Goal: Contribute content

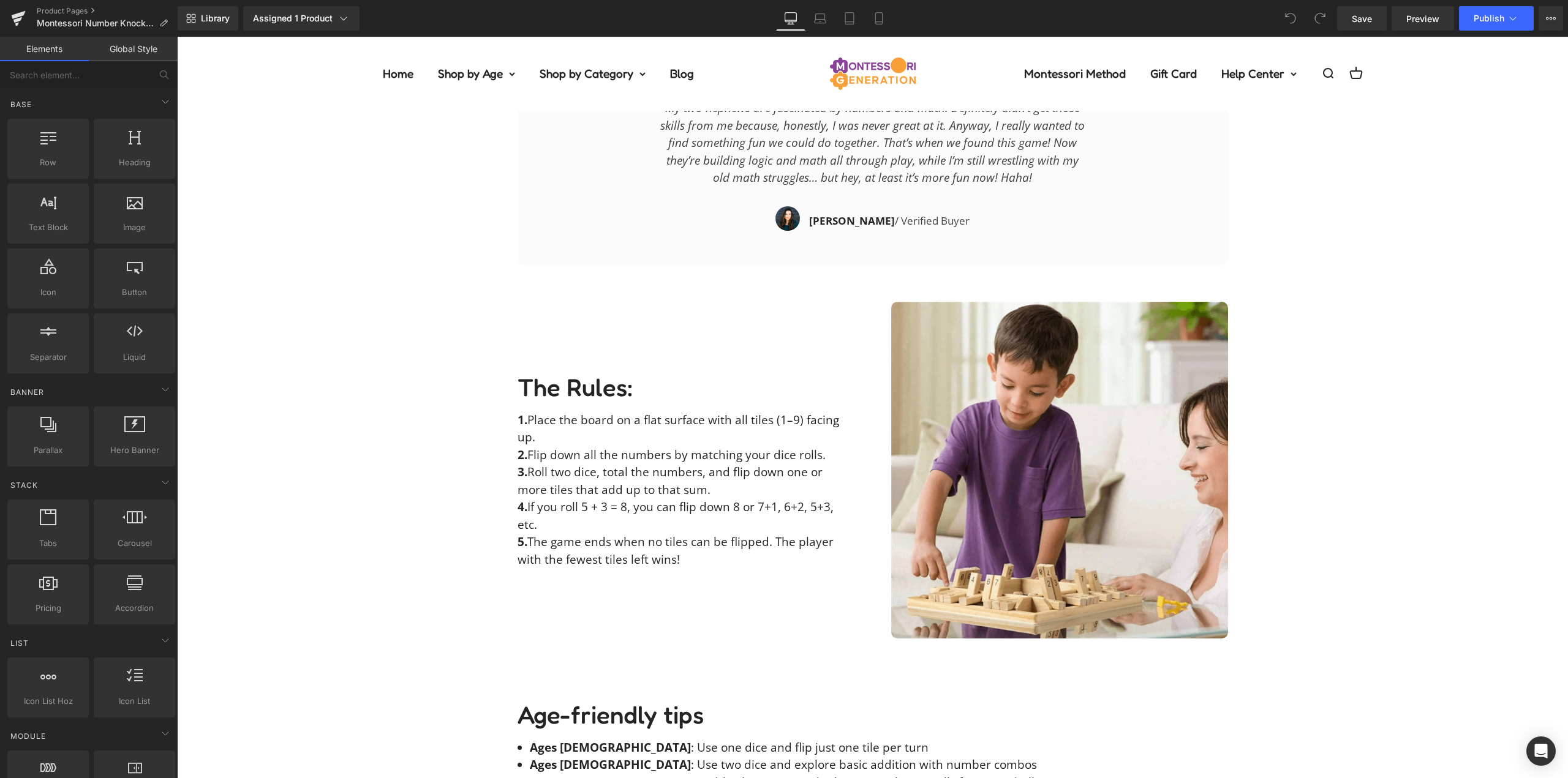
scroll to position [2083, 0]
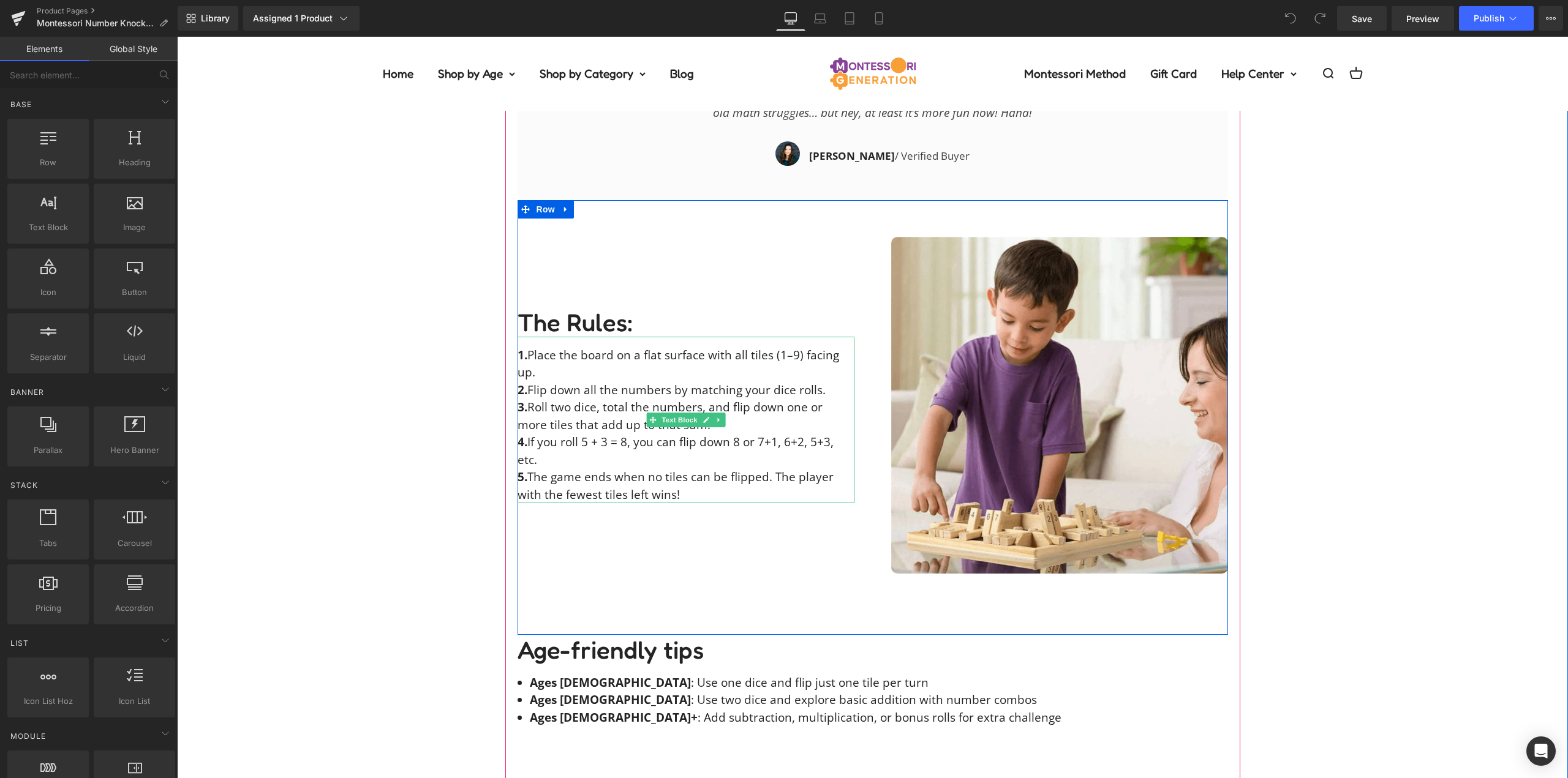
click at [786, 354] on p "1. Place the board on a flat surface with all tiles (1–9) facing up." at bounding box center [686, 364] width 337 height 35
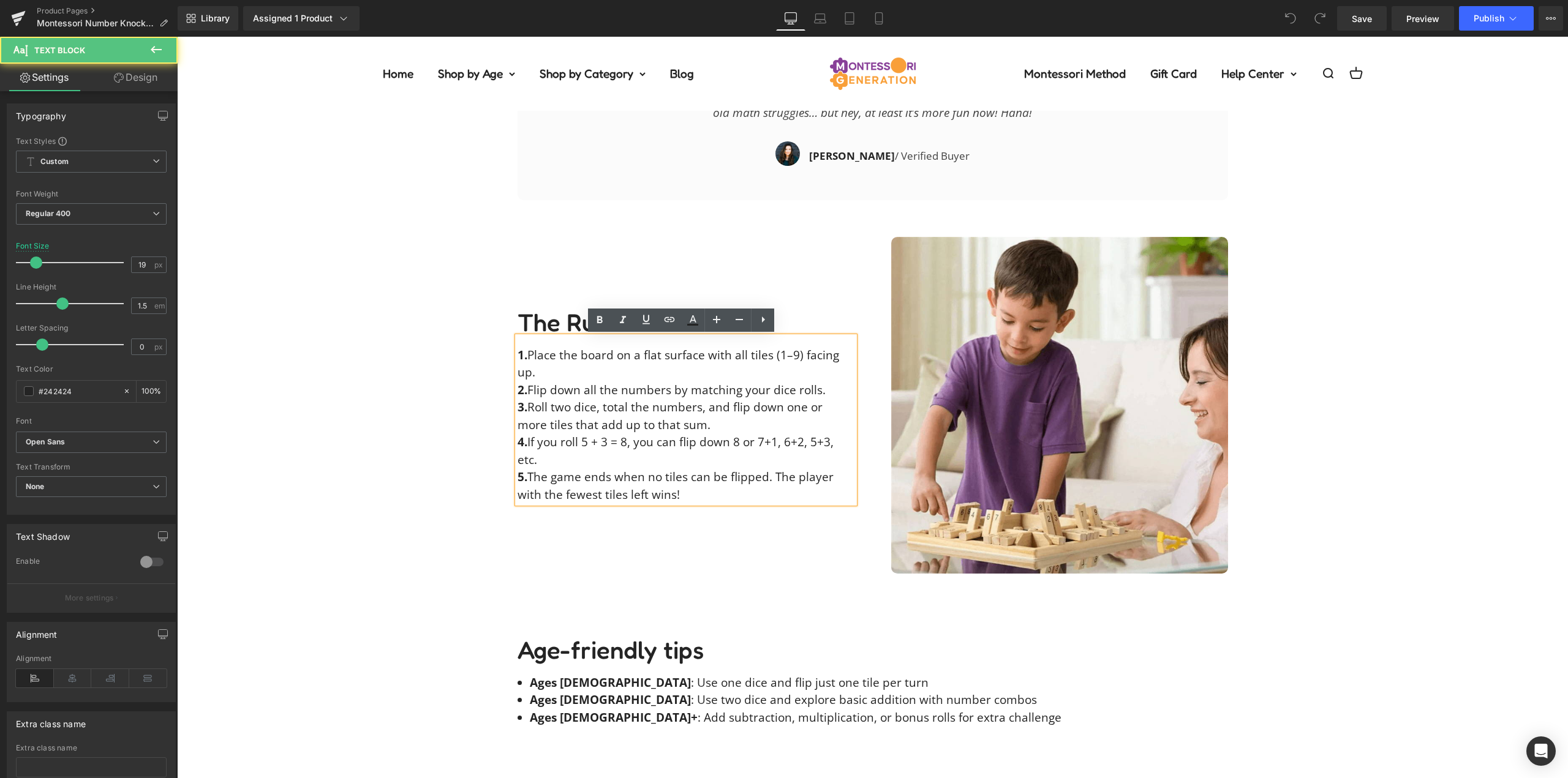
click at [791, 355] on p "1. Place the board on a flat surface with all tiles (1–9) facing up." at bounding box center [686, 364] width 337 height 35
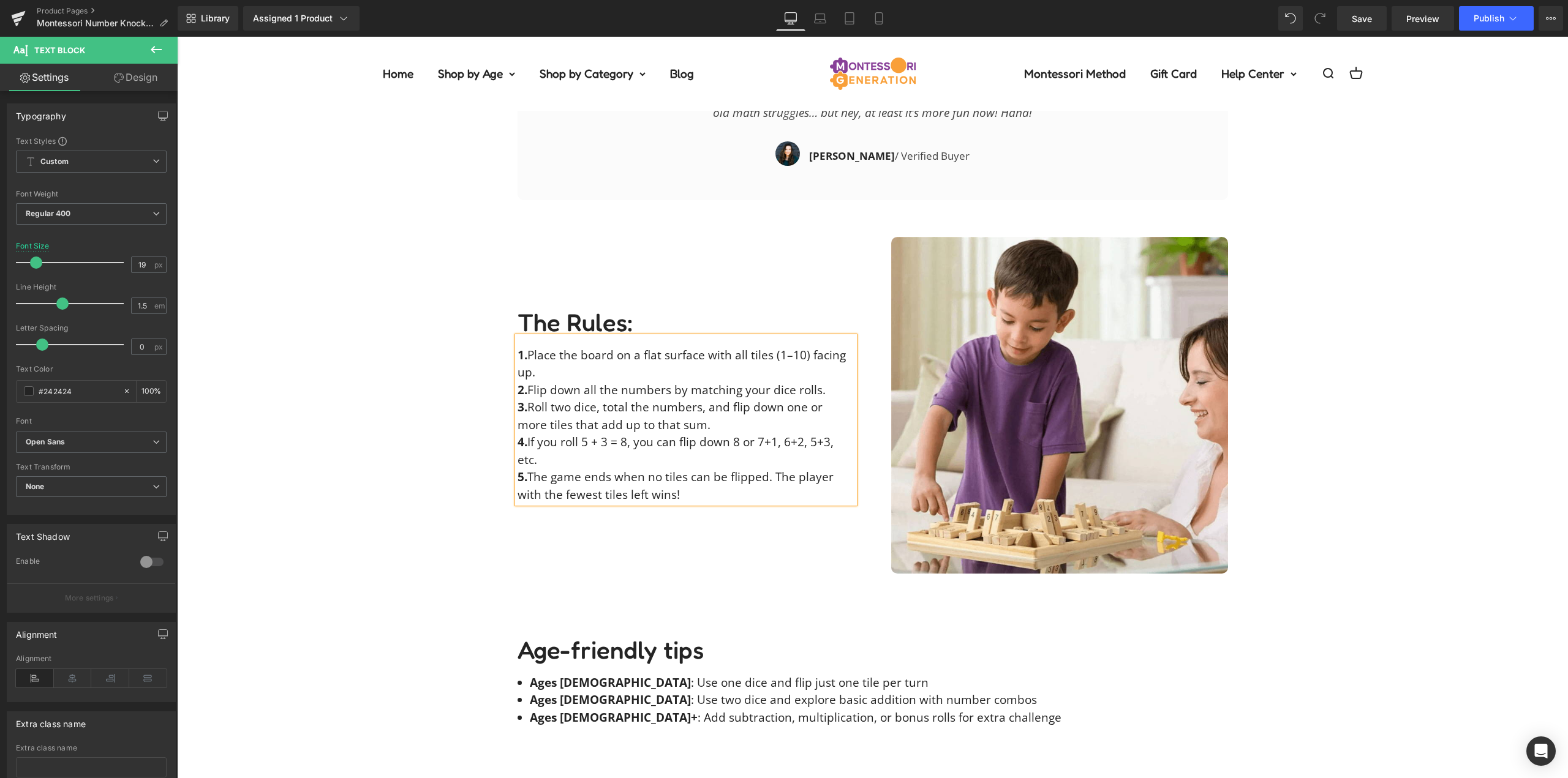
click at [376, 371] on div "Description Text Block Our Guarantee Text Block Reviews Text Block It’s math an…" at bounding box center [872, 115] width 1391 height 2430
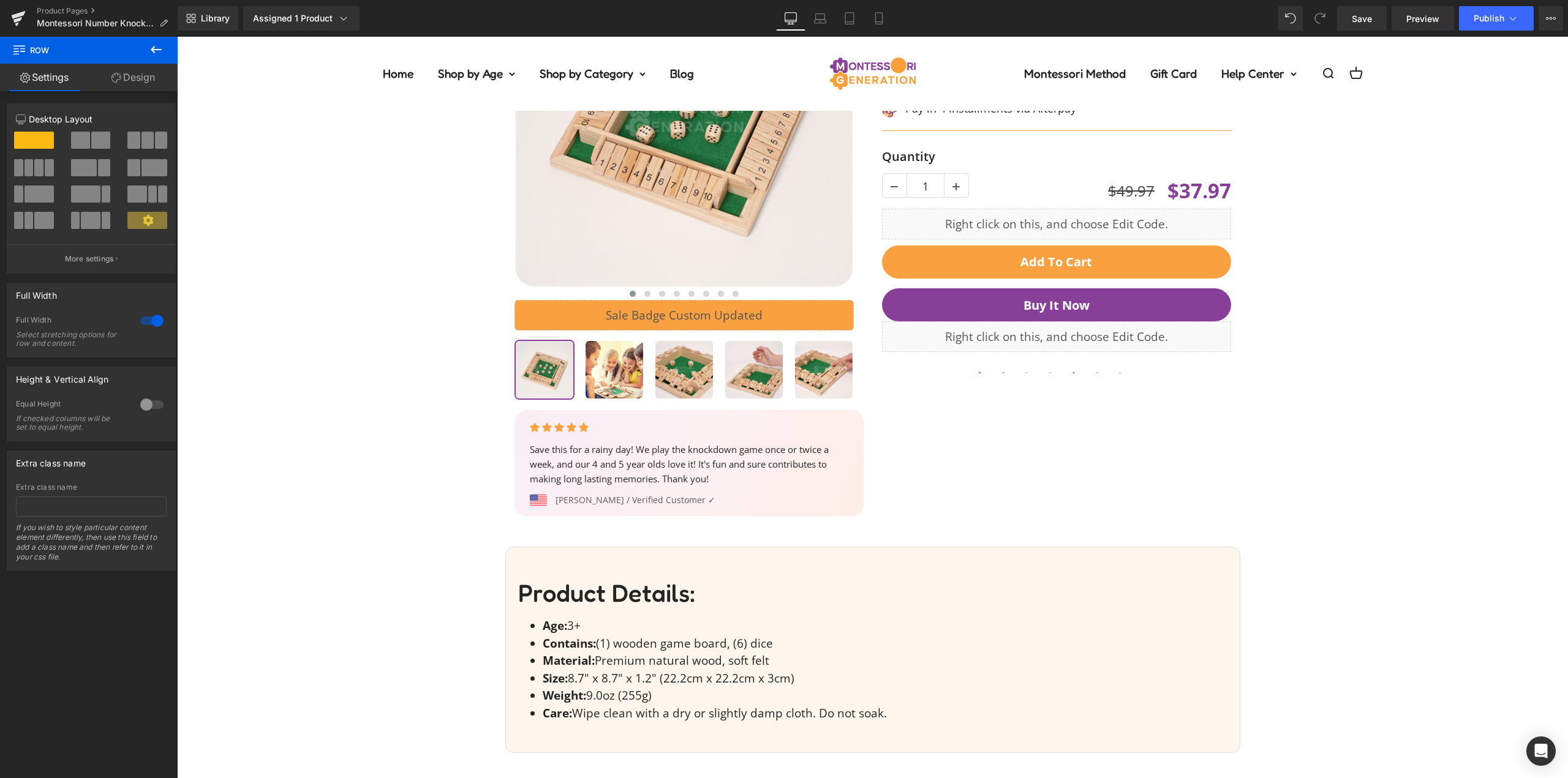
scroll to position [0, 0]
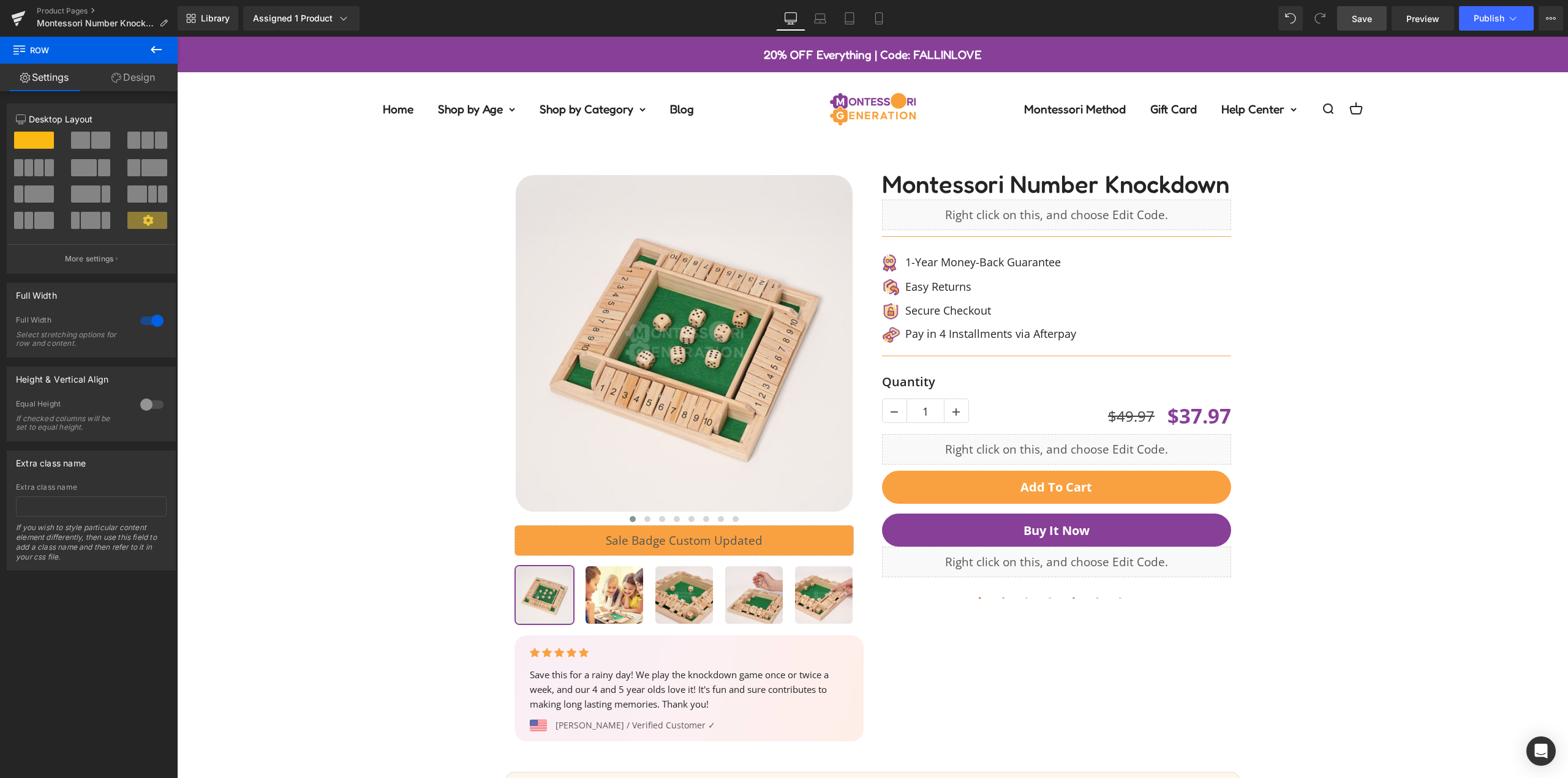
click at [1366, 21] on span "Save" at bounding box center [1362, 19] width 20 height 13
click at [1522, 18] on button "Publish" at bounding box center [1496, 18] width 75 height 24
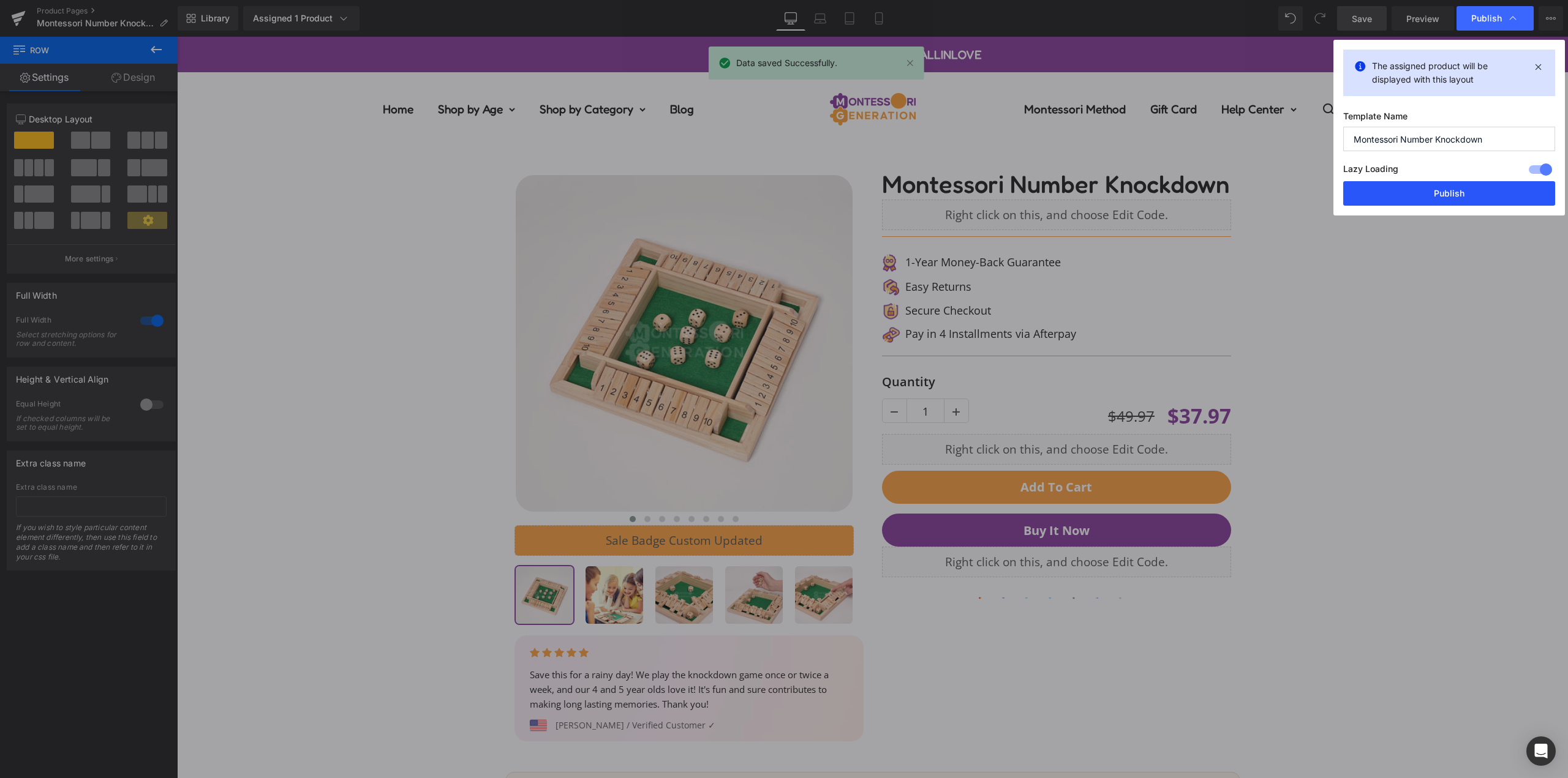
click at [1475, 187] on button "Publish" at bounding box center [1449, 193] width 212 height 24
